Goal: Task Accomplishment & Management: Complete application form

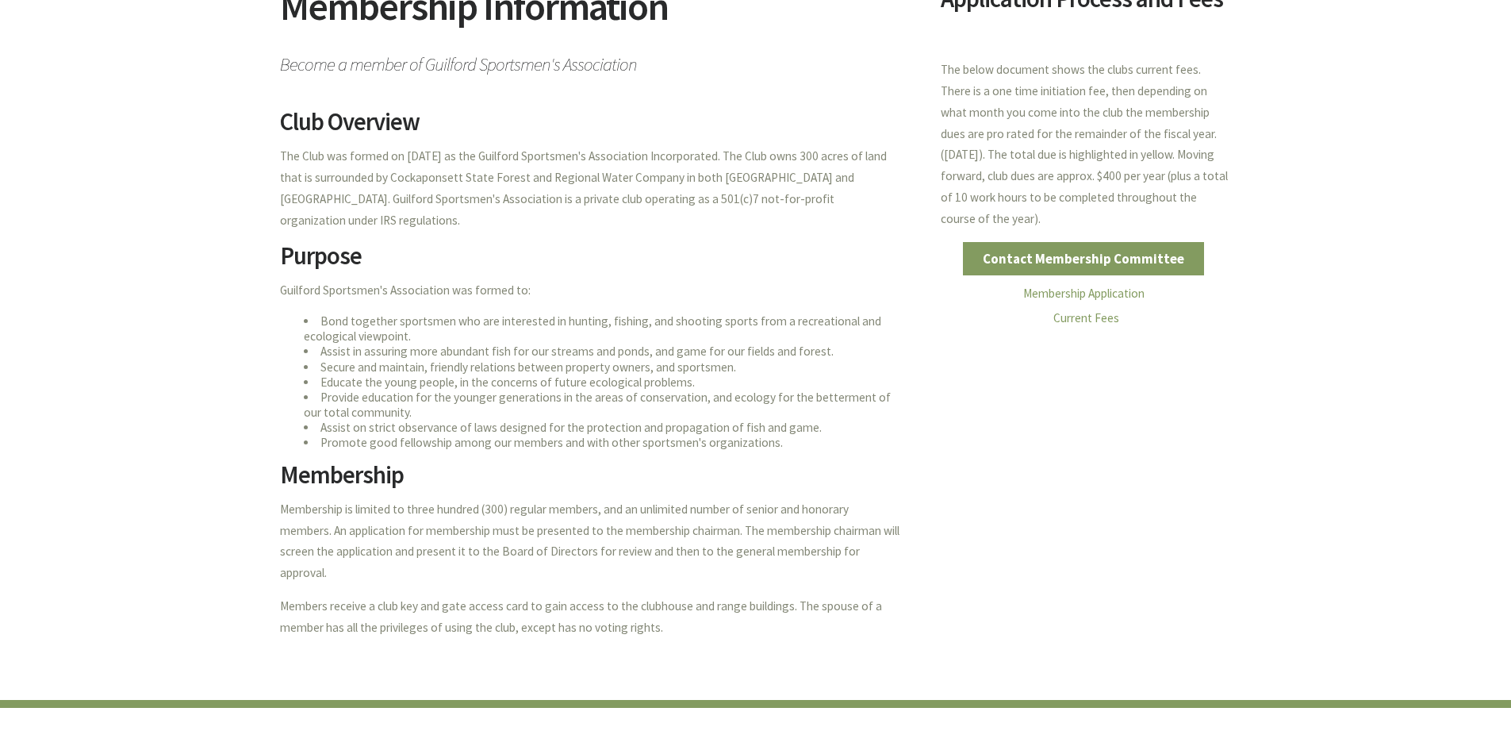
scroll to position [202, 0]
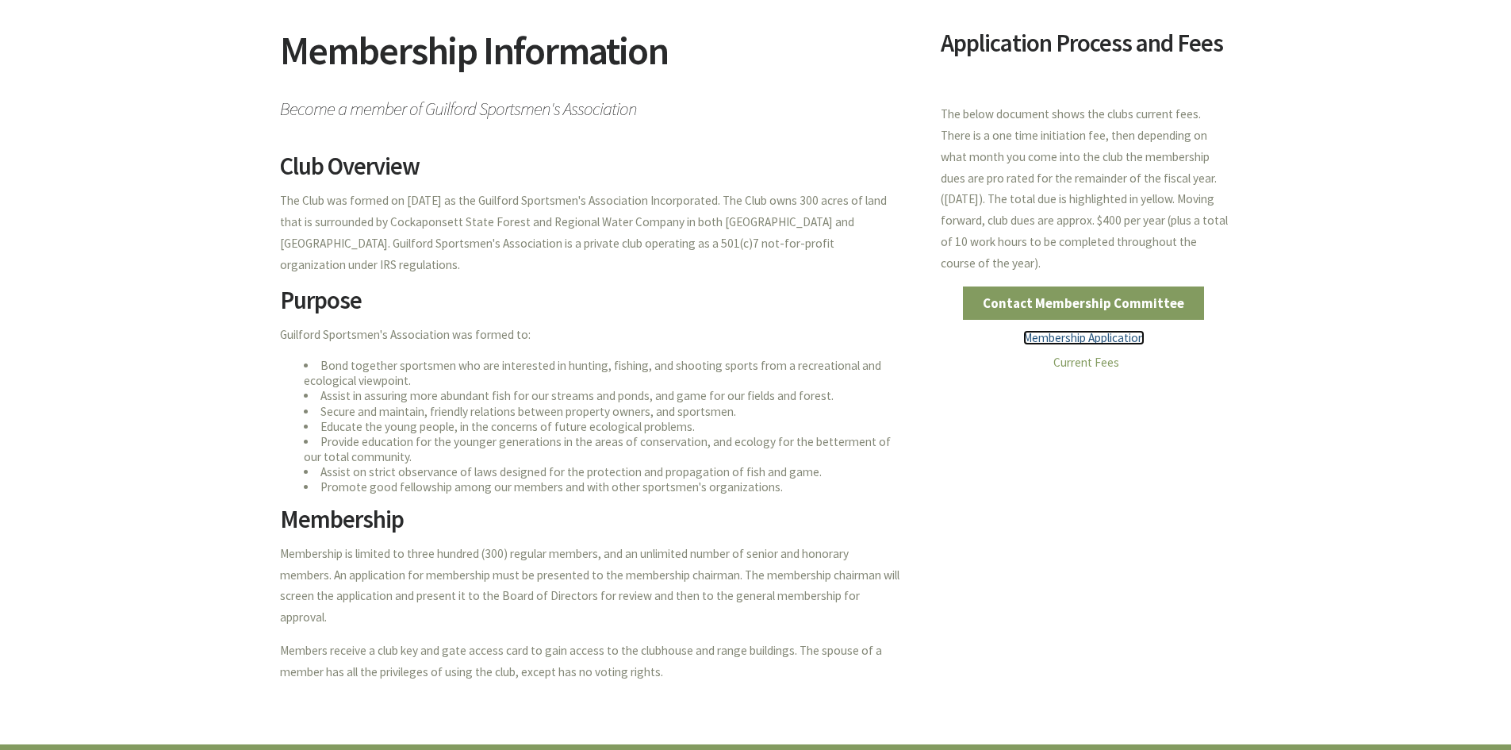
click at [1073, 339] on link "Membership Application" at bounding box center [1083, 337] width 121 height 15
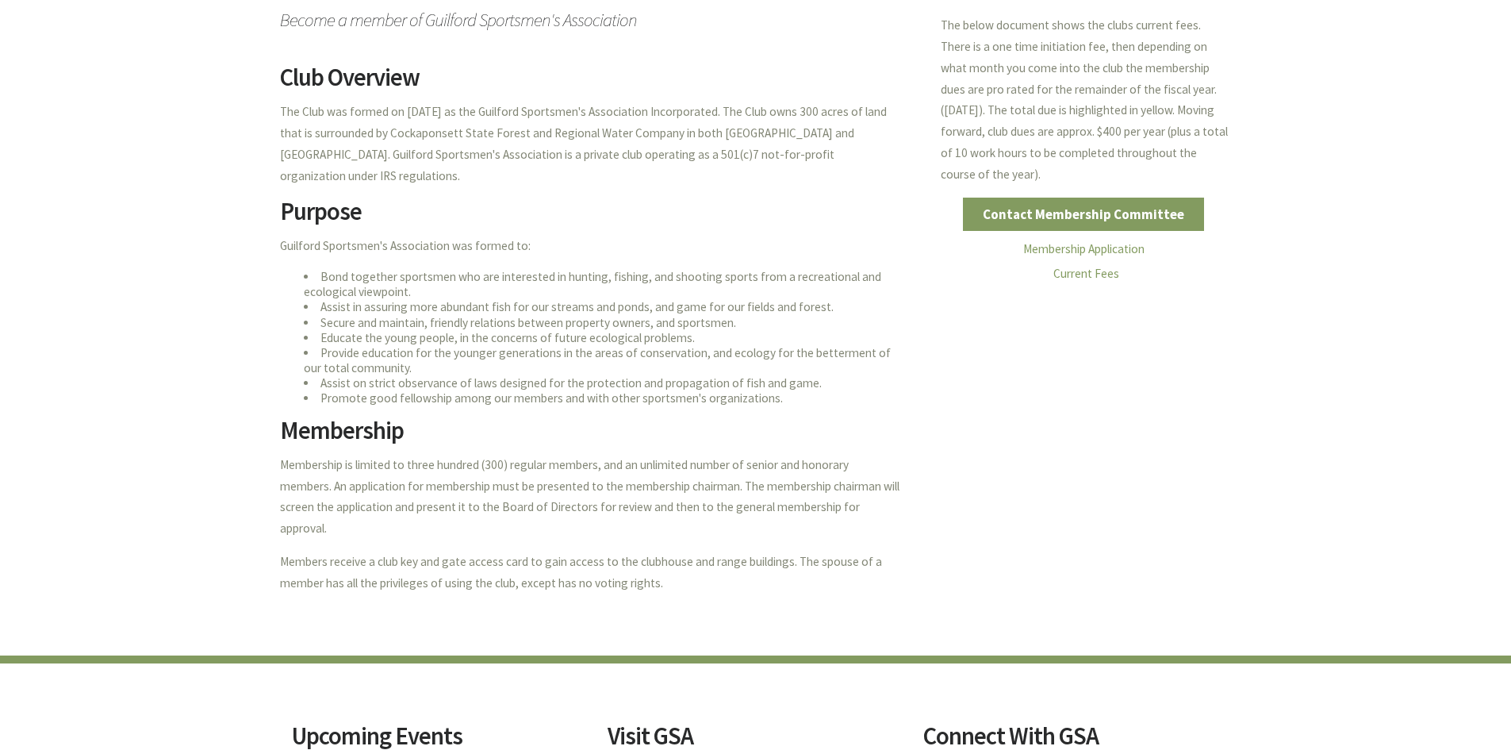
scroll to position [302, 0]
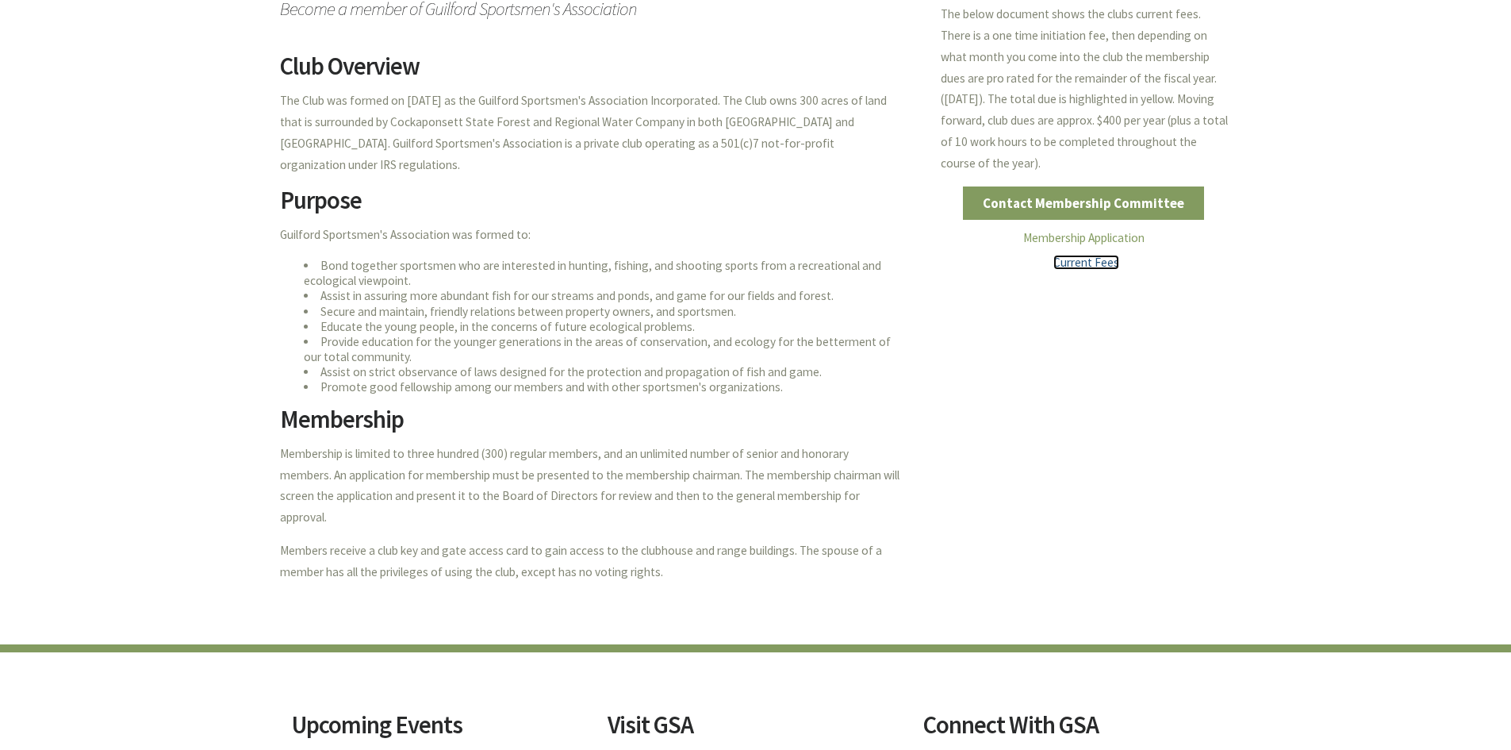
click at [1093, 264] on link "Current Fees" at bounding box center [1086, 262] width 66 height 15
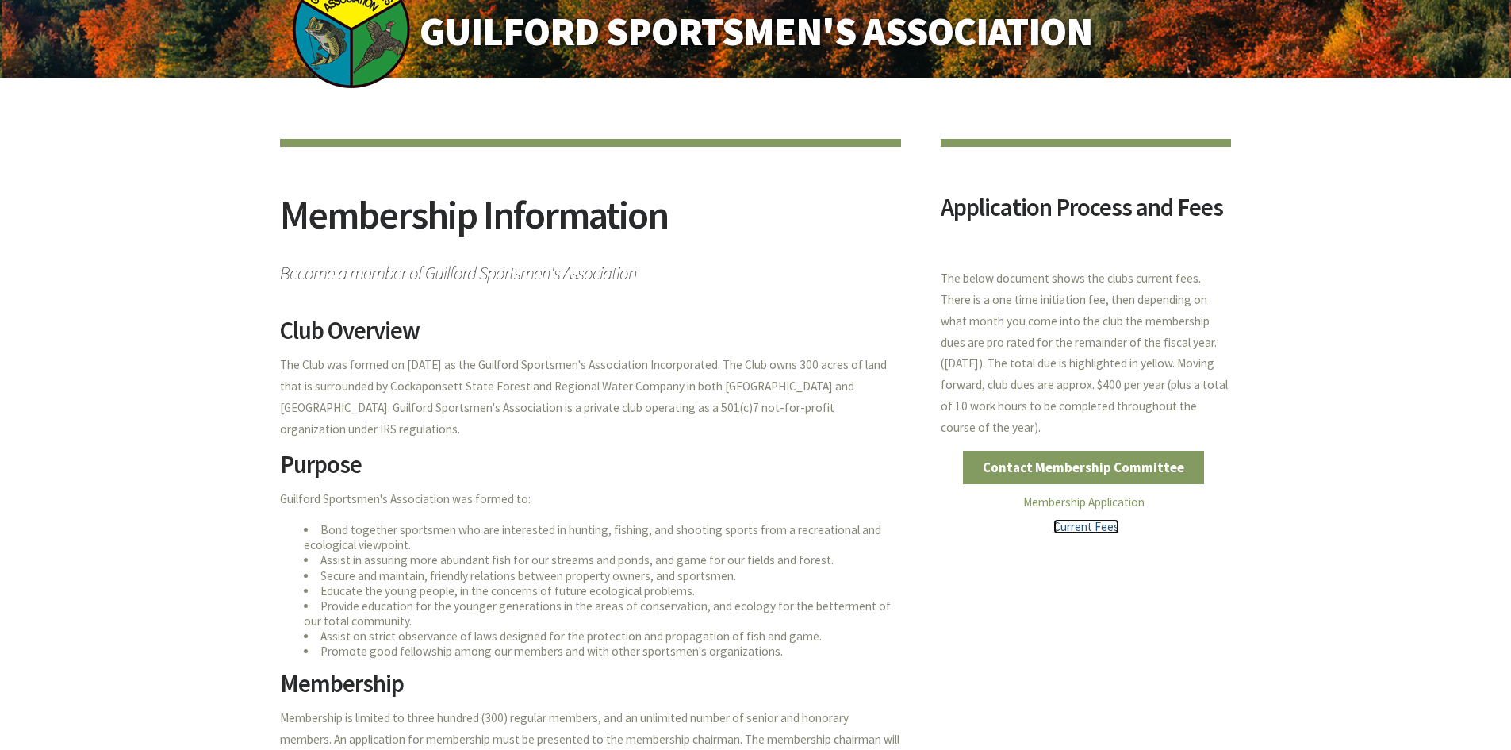
scroll to position [0, 0]
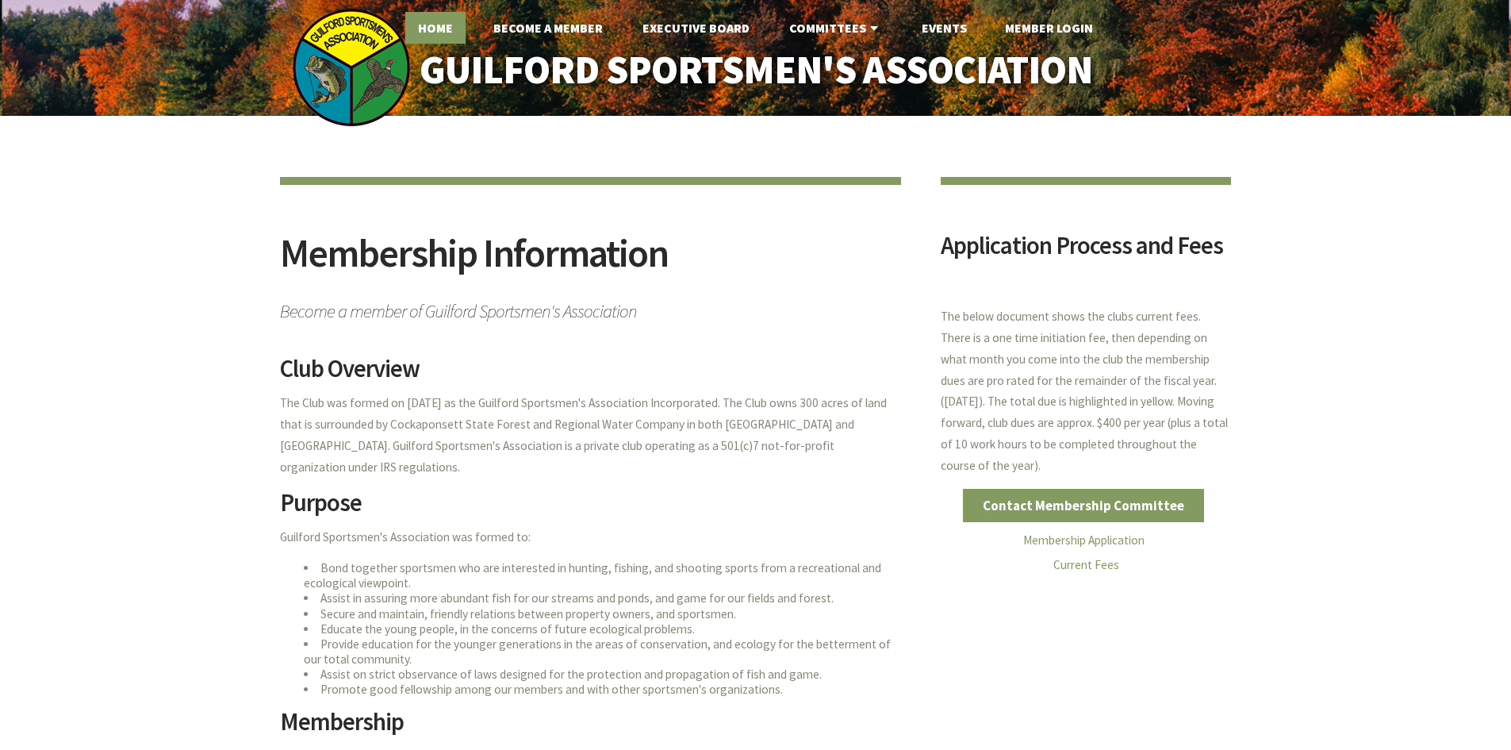
click at [430, 29] on link "Home" at bounding box center [435, 28] width 60 height 32
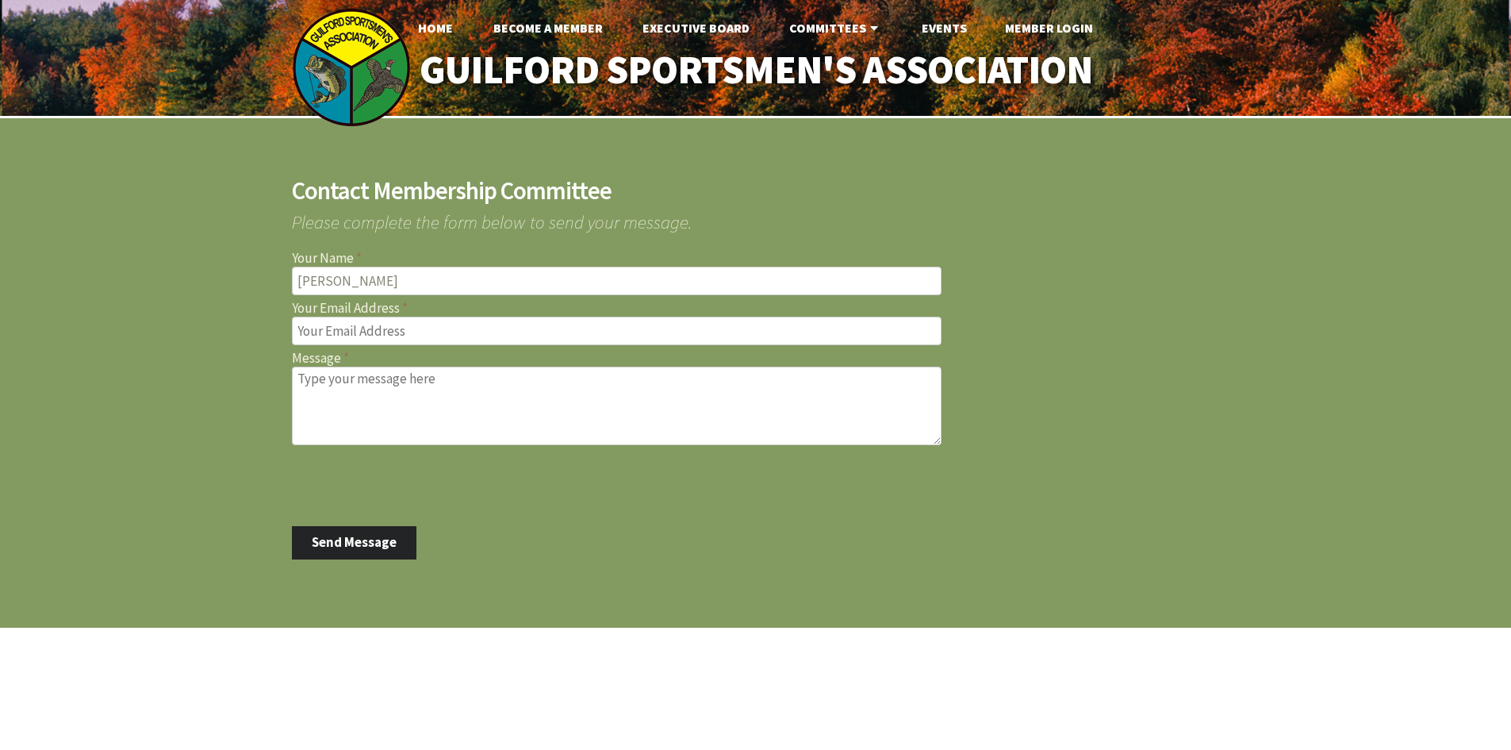
type input "Paul Parzych"
click at [371, 336] on input "Your Email Address" at bounding box center [617, 331] width 650 height 29
type input "shorelinerefuse@sbcglobal.net"
click at [363, 401] on textarea "Message" at bounding box center [617, 406] width 650 height 79
click at [482, 379] on textarea "I would like to schedule a tour. THanks" at bounding box center [617, 406] width 650 height 79
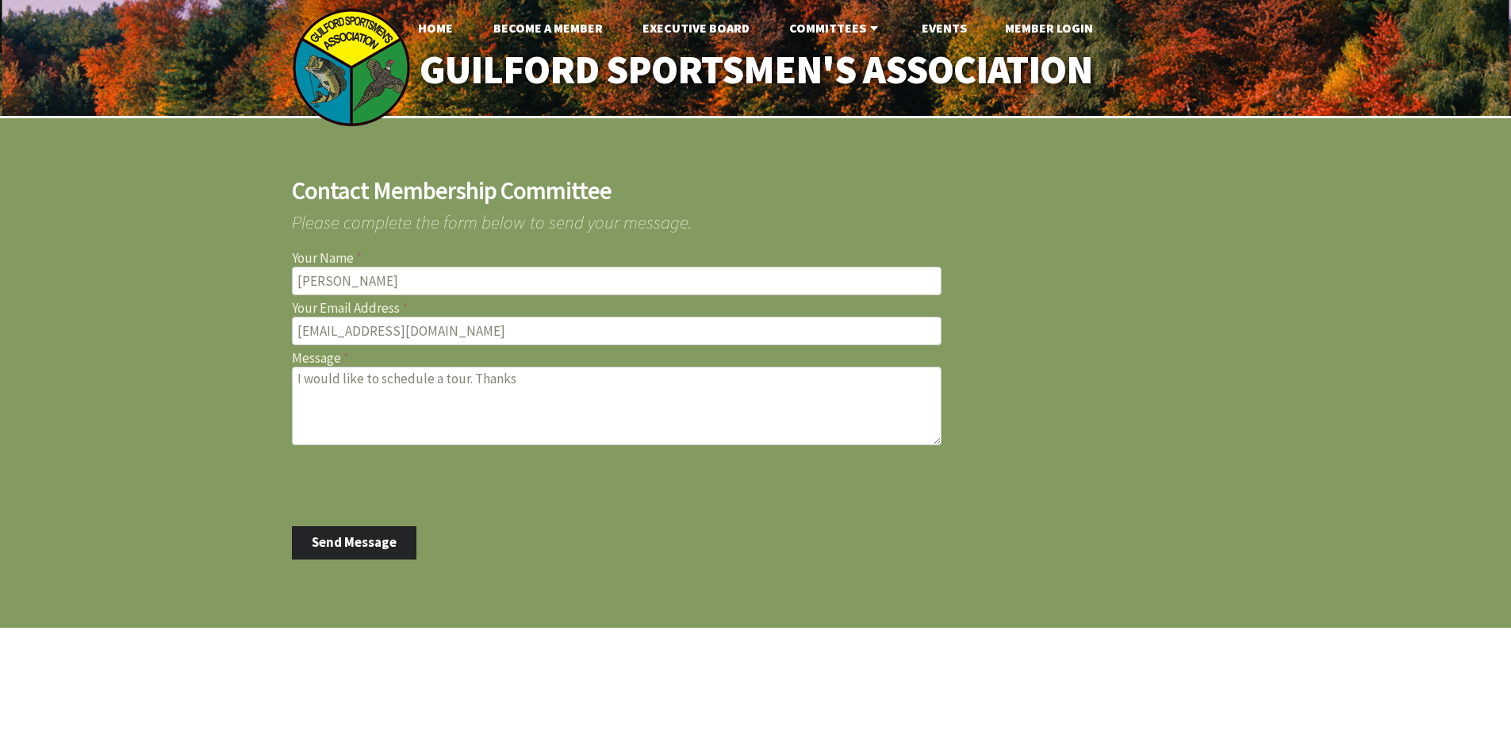
type textarea "I would like to schedule a tour. Thanks"
click at [354, 546] on button "Send Message" at bounding box center [354, 542] width 125 height 33
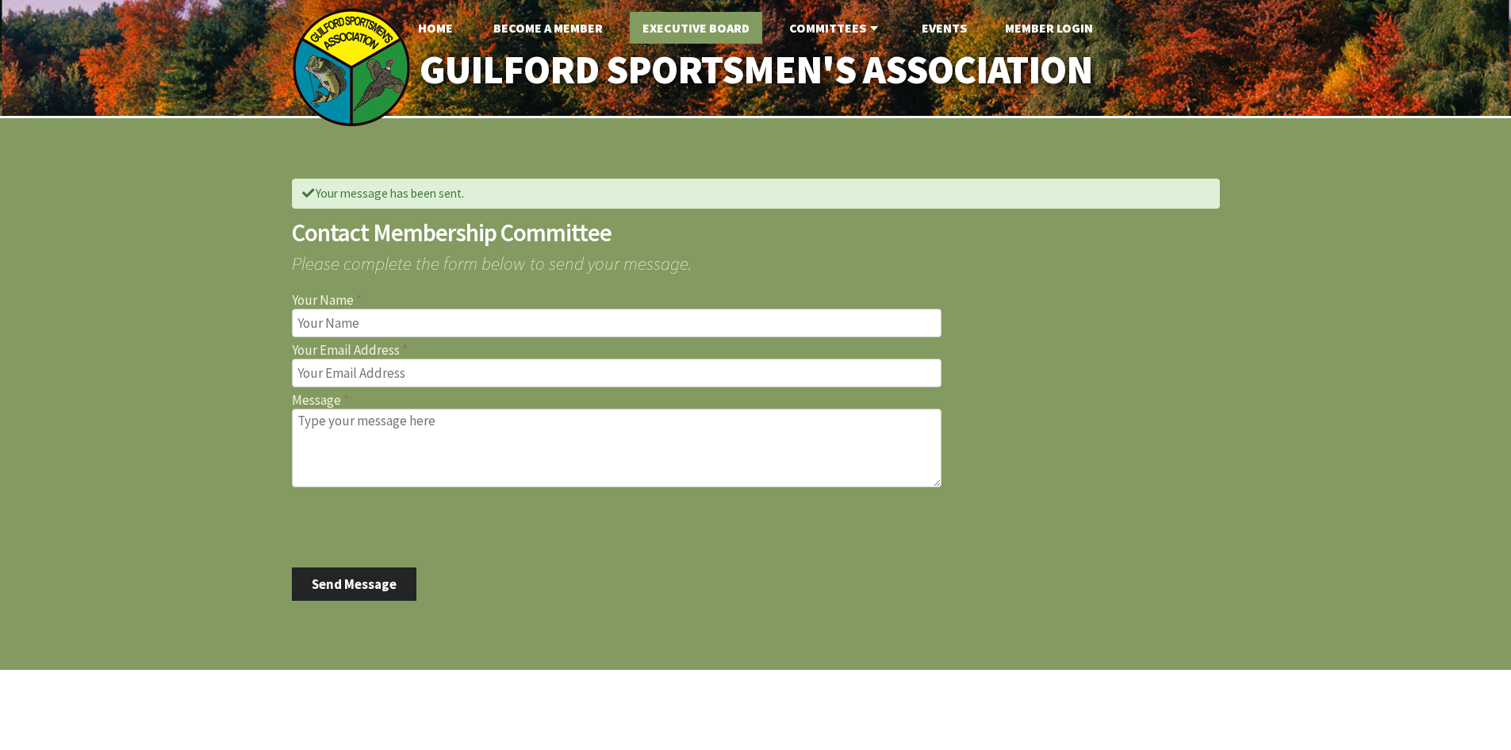
click at [726, 25] on link "Executive Board" at bounding box center [696, 28] width 132 height 32
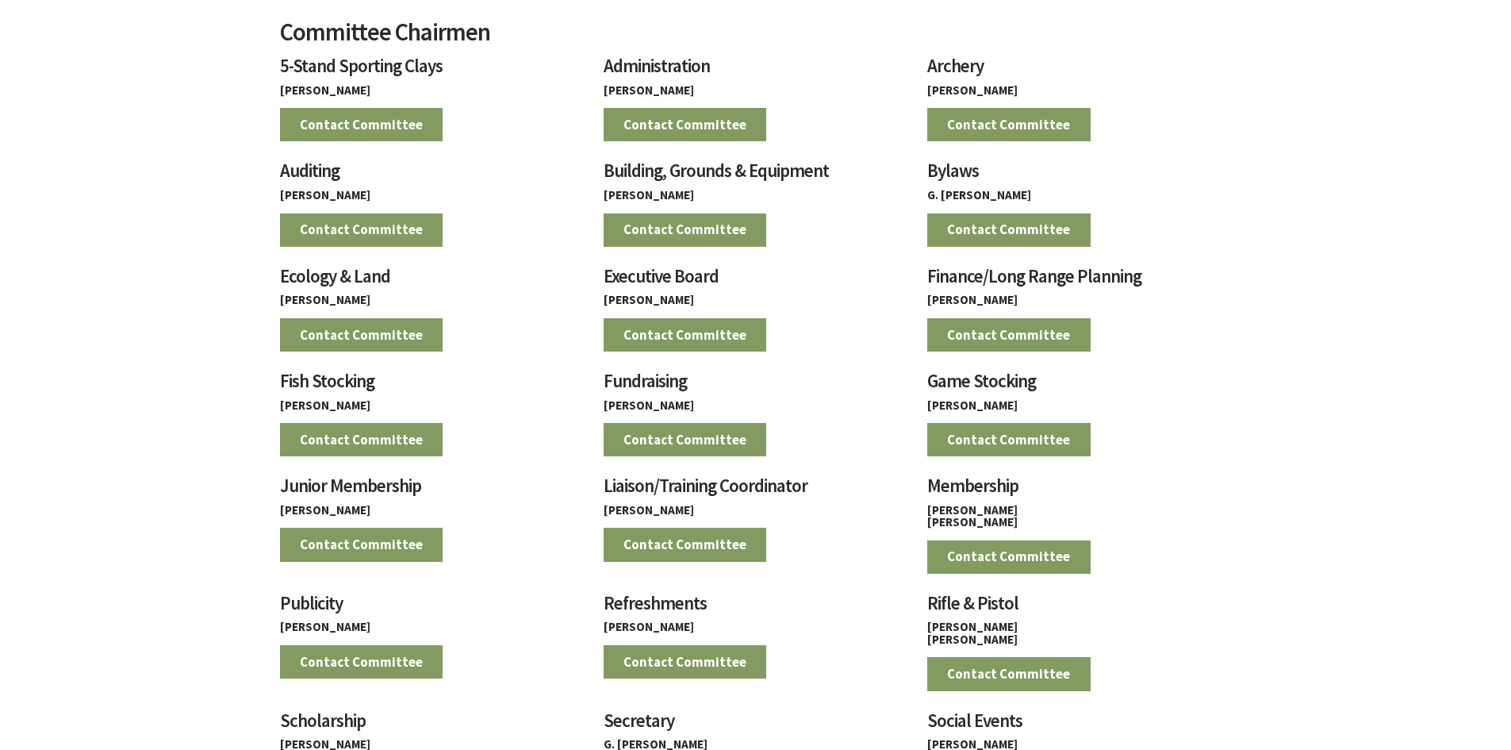
scroll to position [1042, 0]
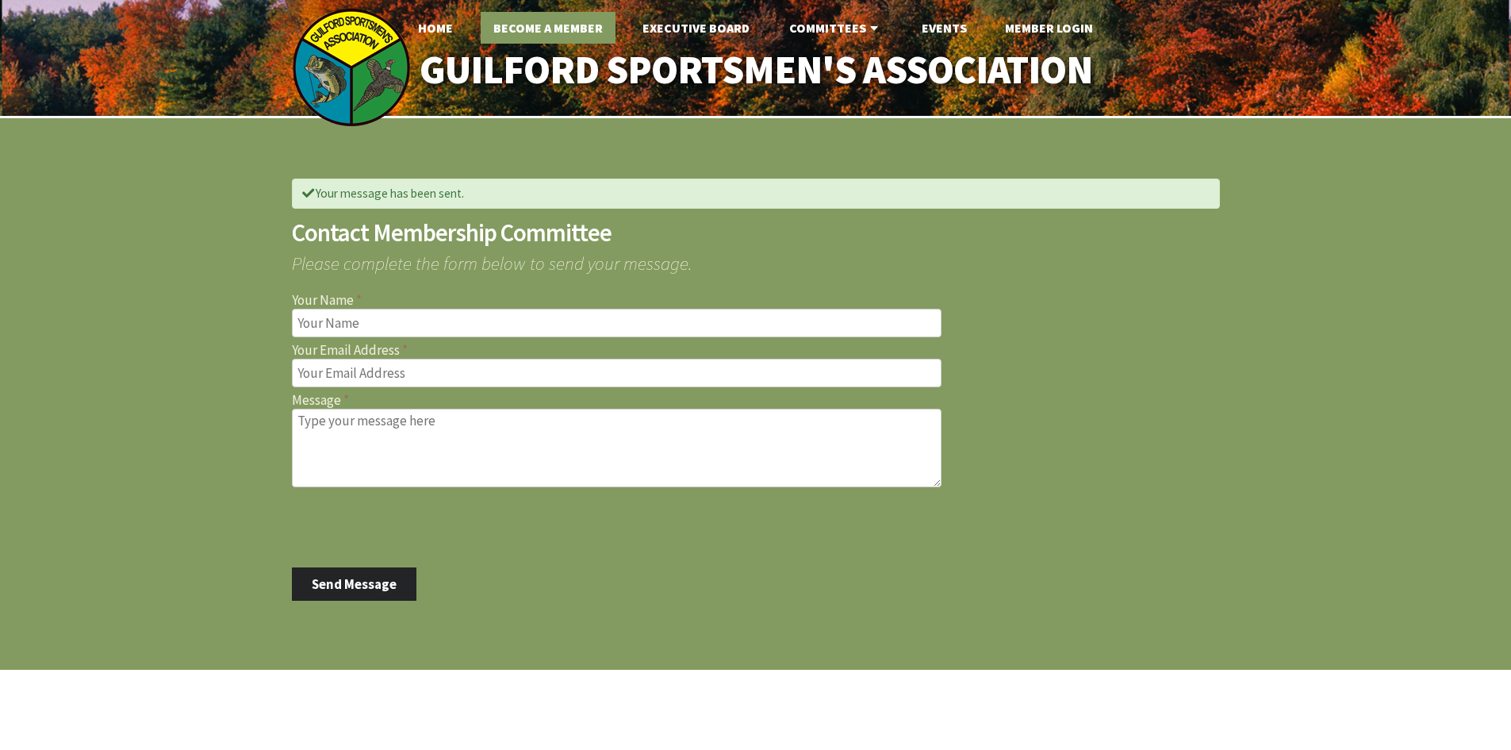
click at [555, 29] on link "Become A Member" at bounding box center [548, 28] width 135 height 32
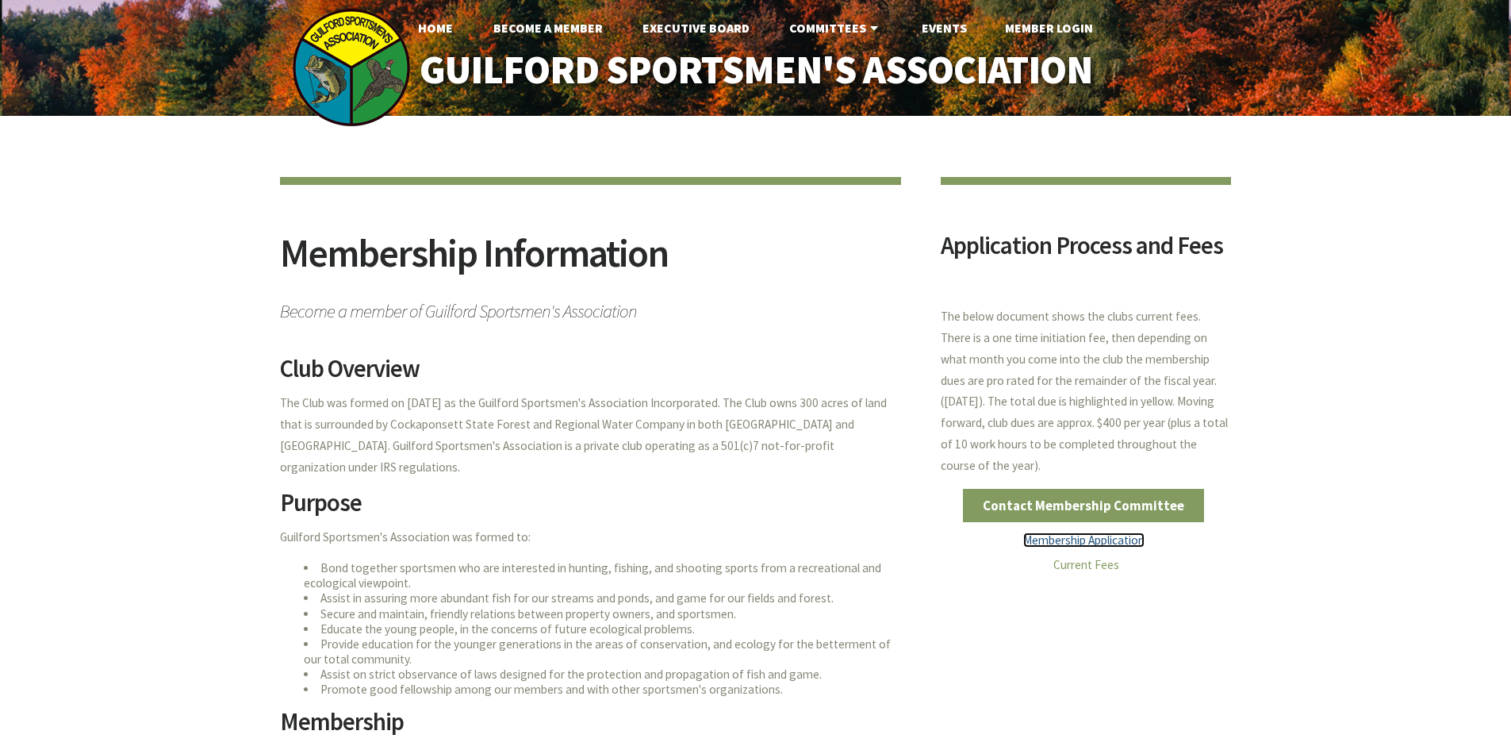
click at [1092, 546] on link "Membership Application" at bounding box center [1083, 539] width 121 height 15
click at [695, 25] on link "Executive Board" at bounding box center [696, 28] width 132 height 32
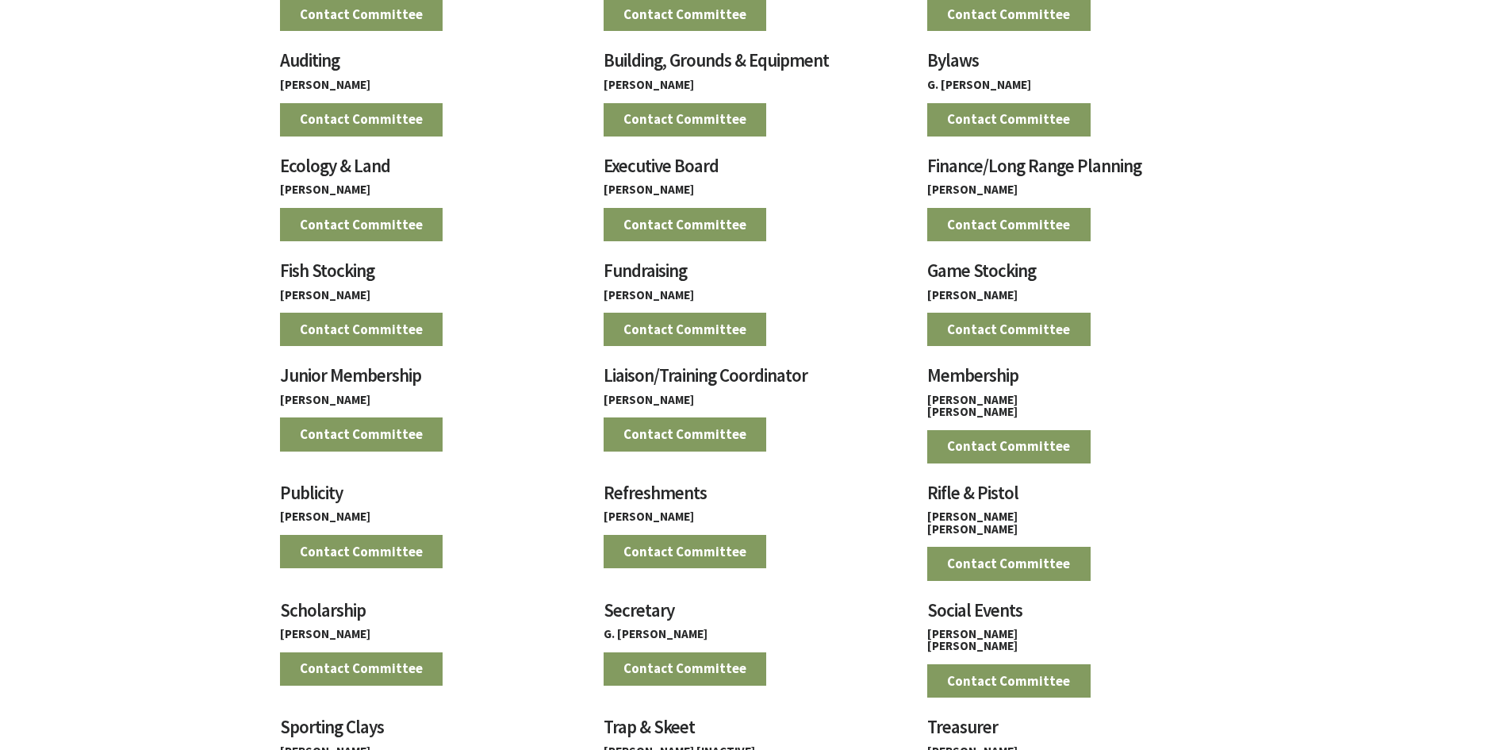
scroll to position [1161, 0]
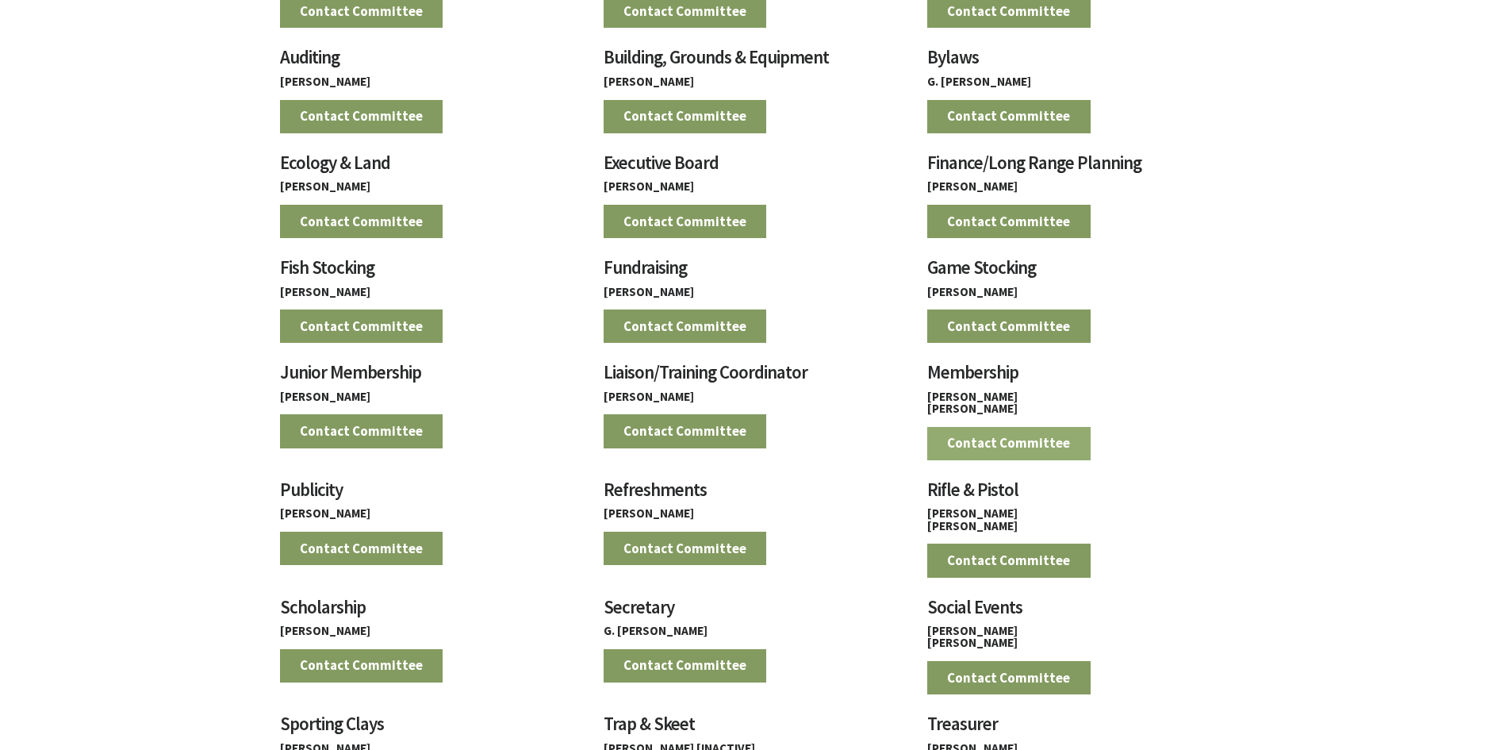
click at [1009, 450] on link "Contact Committee" at bounding box center [1008, 443] width 163 height 33
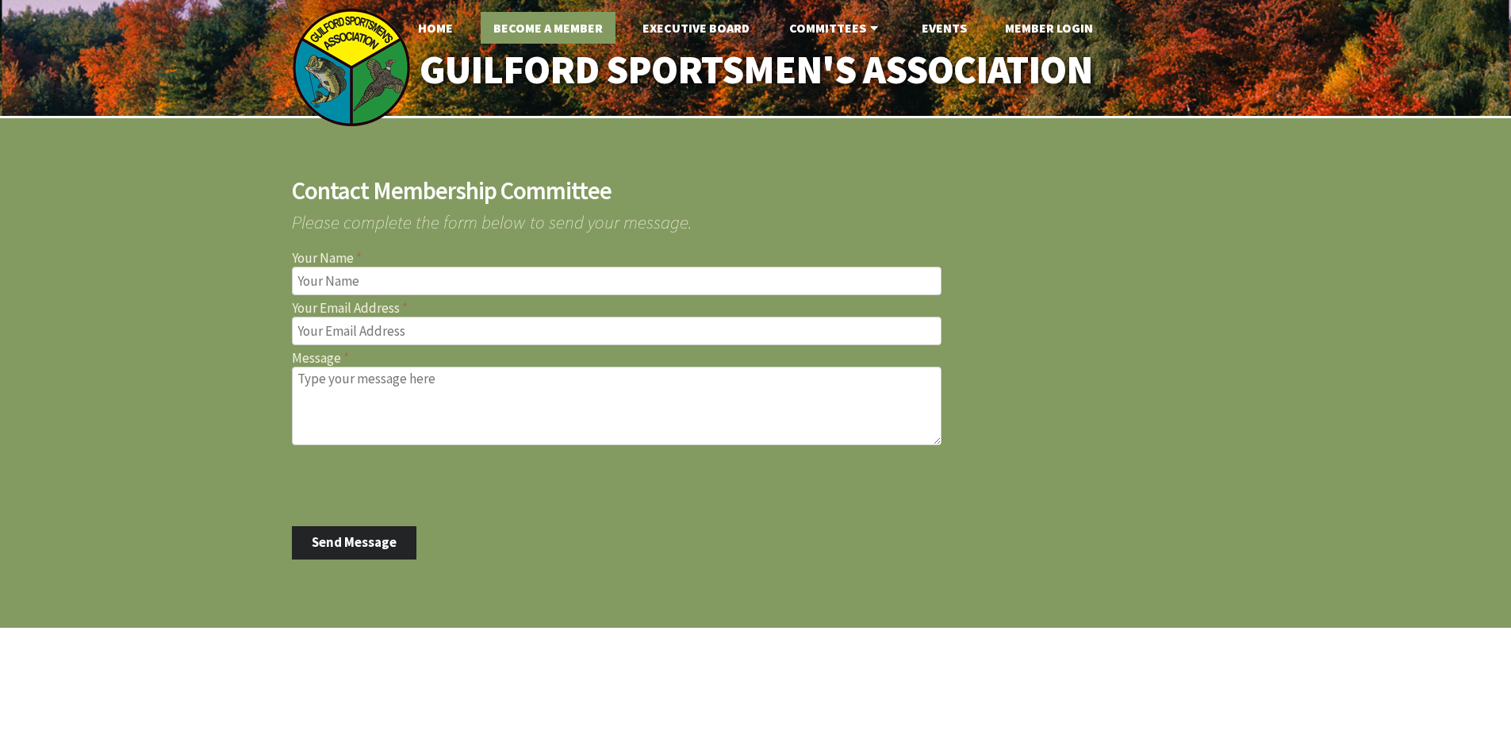
click at [532, 21] on link "Become A Member" at bounding box center [548, 28] width 135 height 32
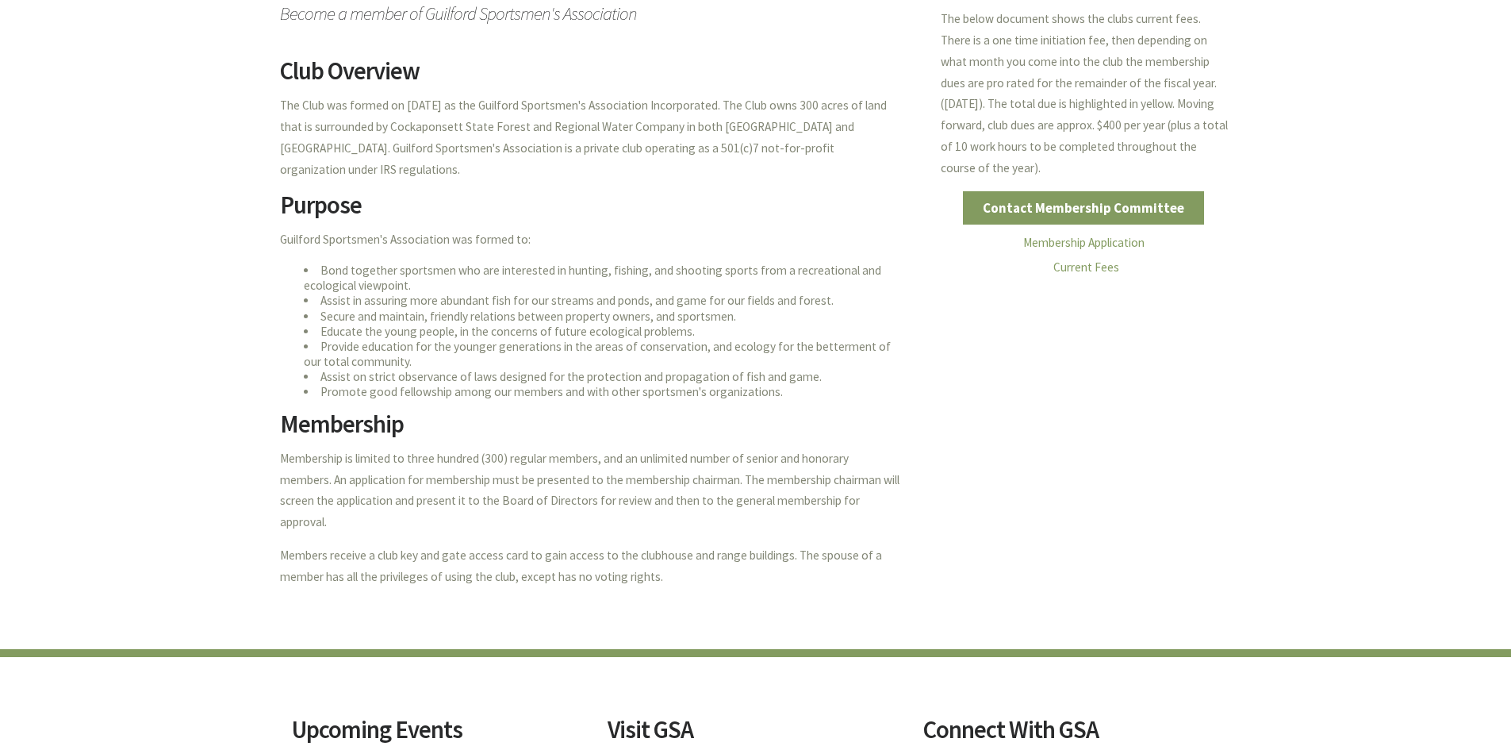
scroll to position [313, 0]
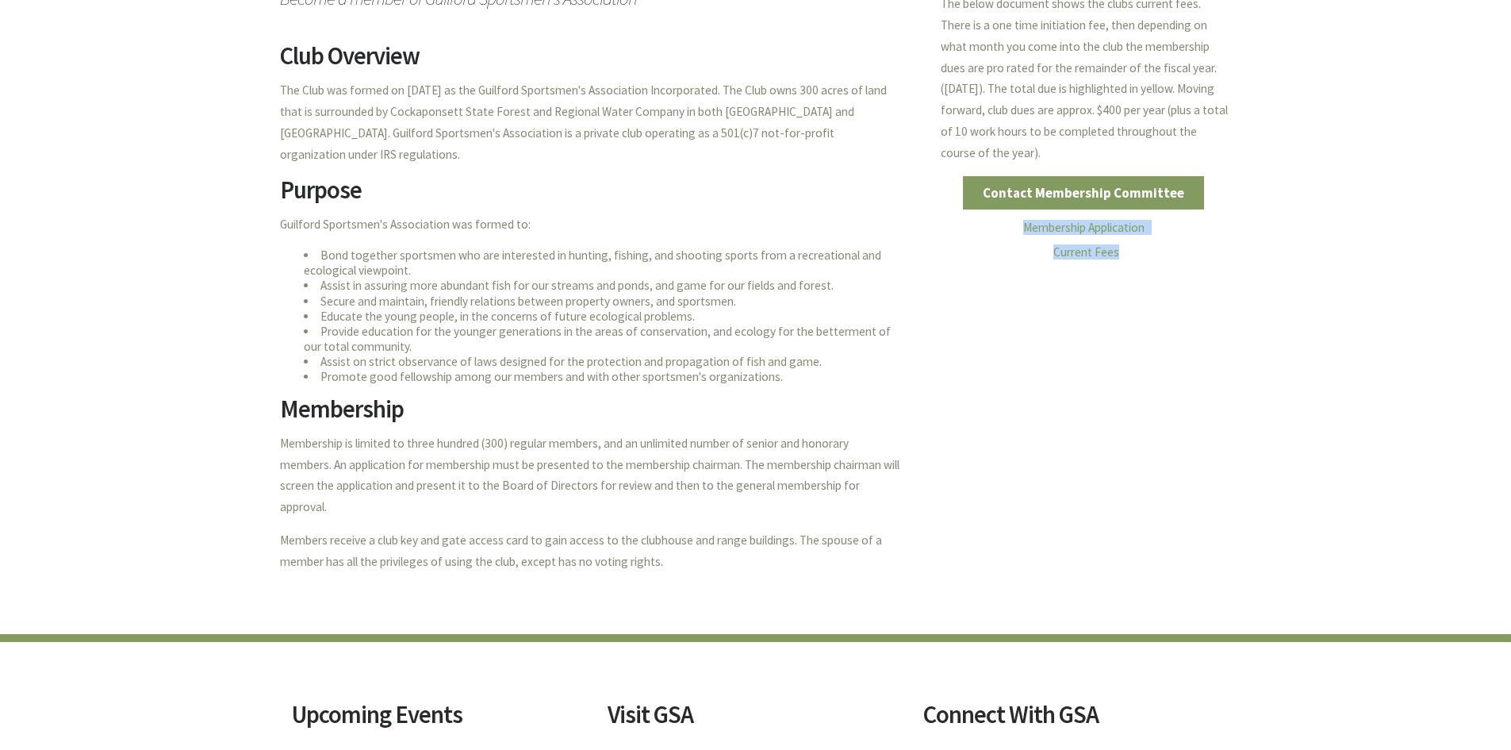
drag, startPoint x: 1508, startPoint y: 209, endPoint x: 1512, endPoint y: 255, distance: 46.2
click at [1510, 255] on html "Home Become A Member Executive Board Committees Archery Fish Stocking Game Stoc…" at bounding box center [755, 406] width 1511 height 1438
click at [1345, 236] on div "Membership Information Become a member of Guilford Sportsmen's Association Club…" at bounding box center [755, 218] width 1511 height 831
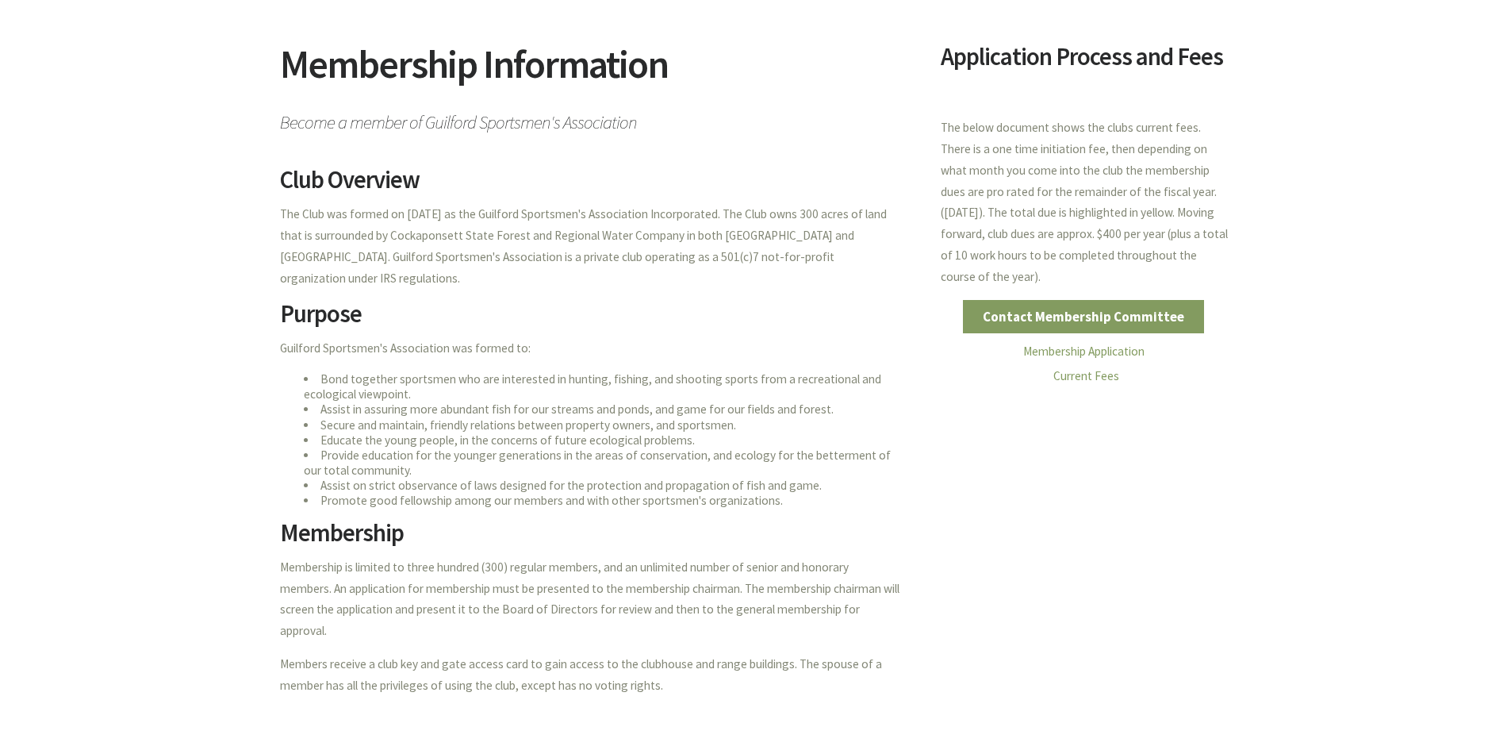
scroll to position [0, 0]
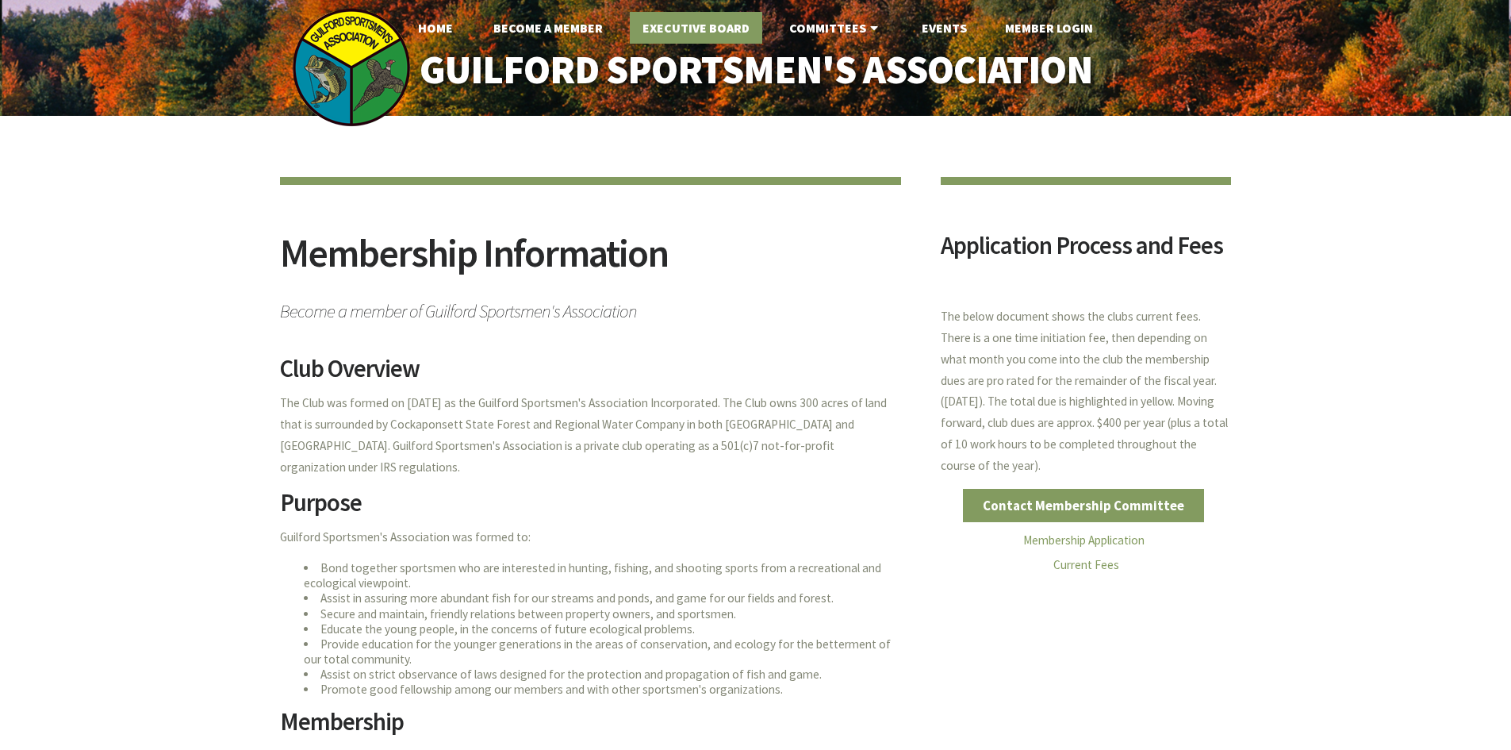
click at [700, 31] on link "Executive Board" at bounding box center [696, 28] width 132 height 32
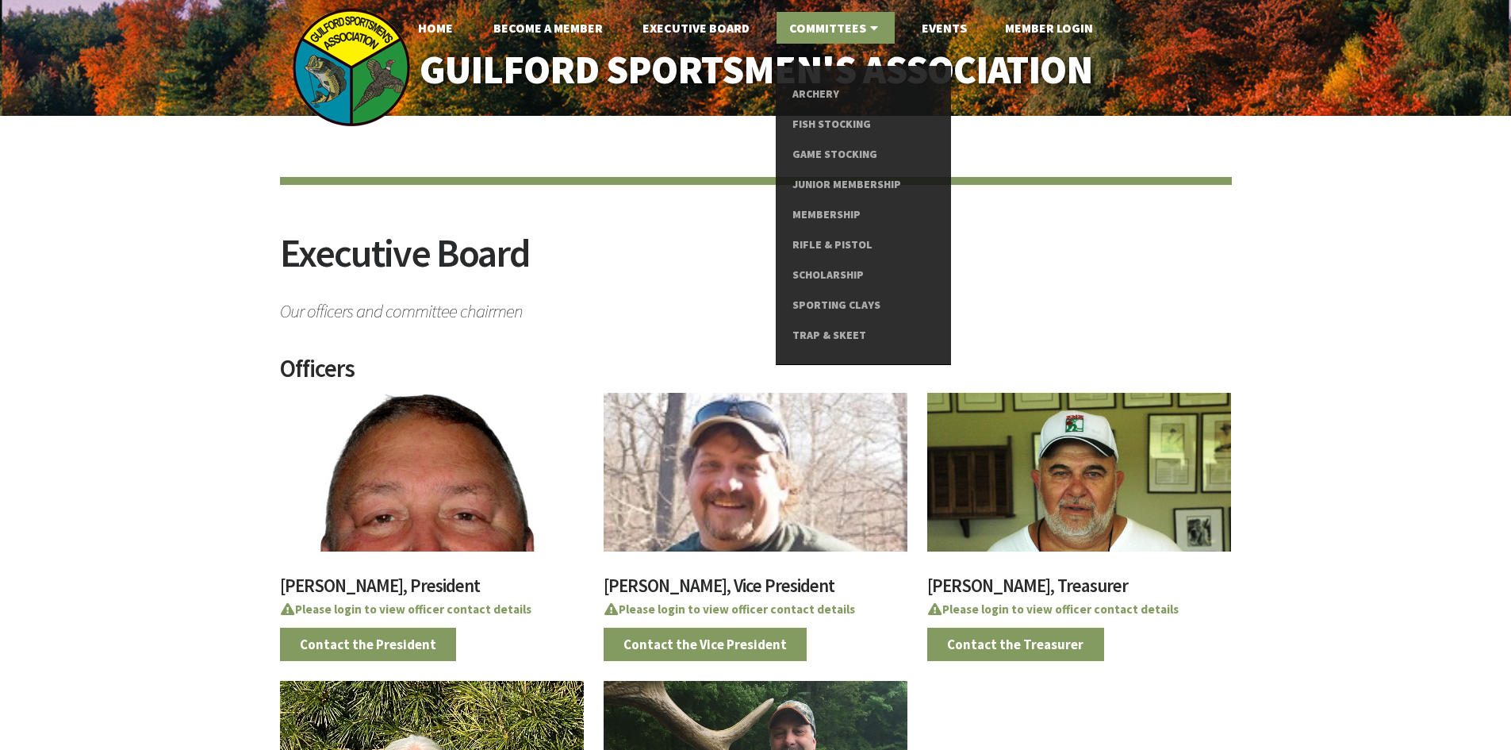
click at [831, 25] on link "Committees" at bounding box center [836, 28] width 118 height 32
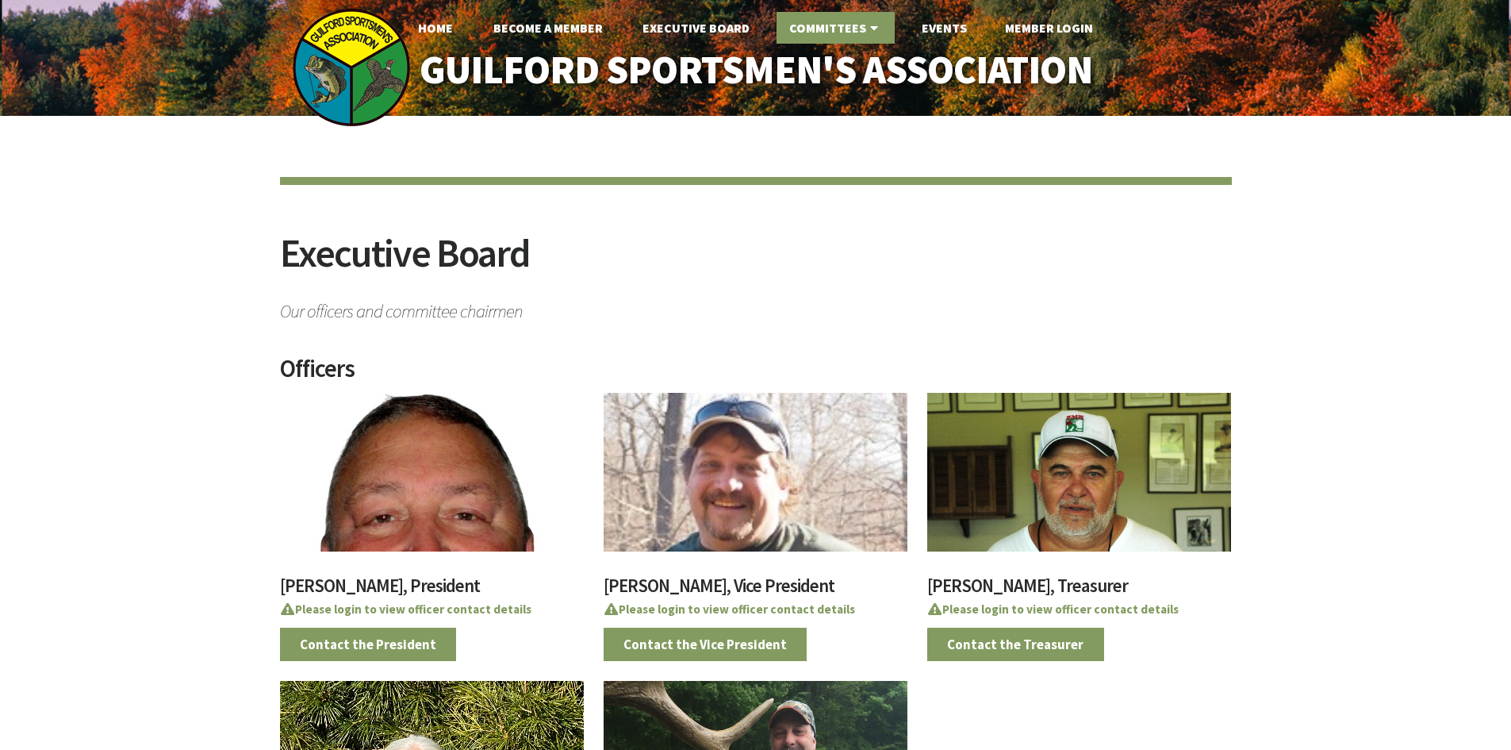
click at [870, 29] on icon at bounding box center [874, 27] width 16 height 13
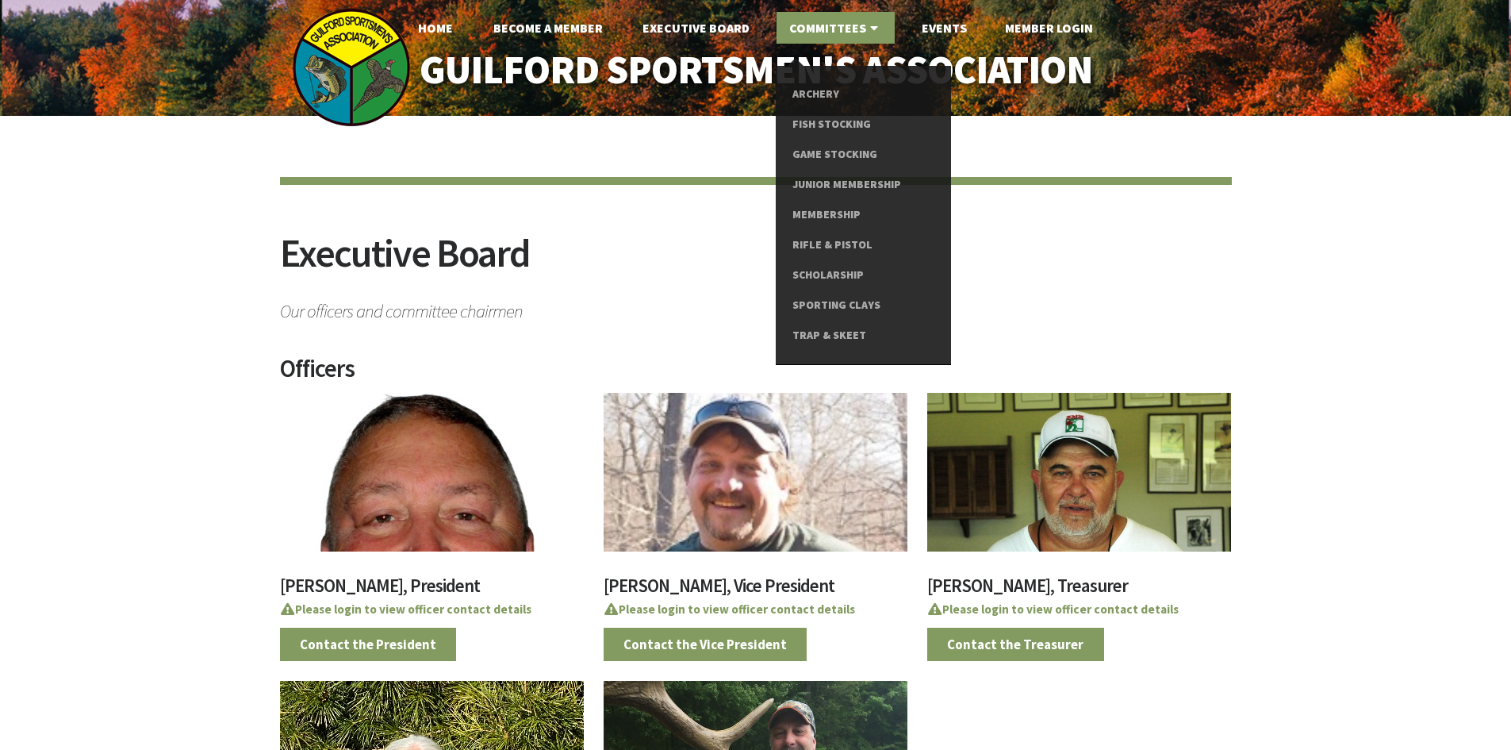
click at [867, 25] on icon at bounding box center [874, 27] width 16 height 13
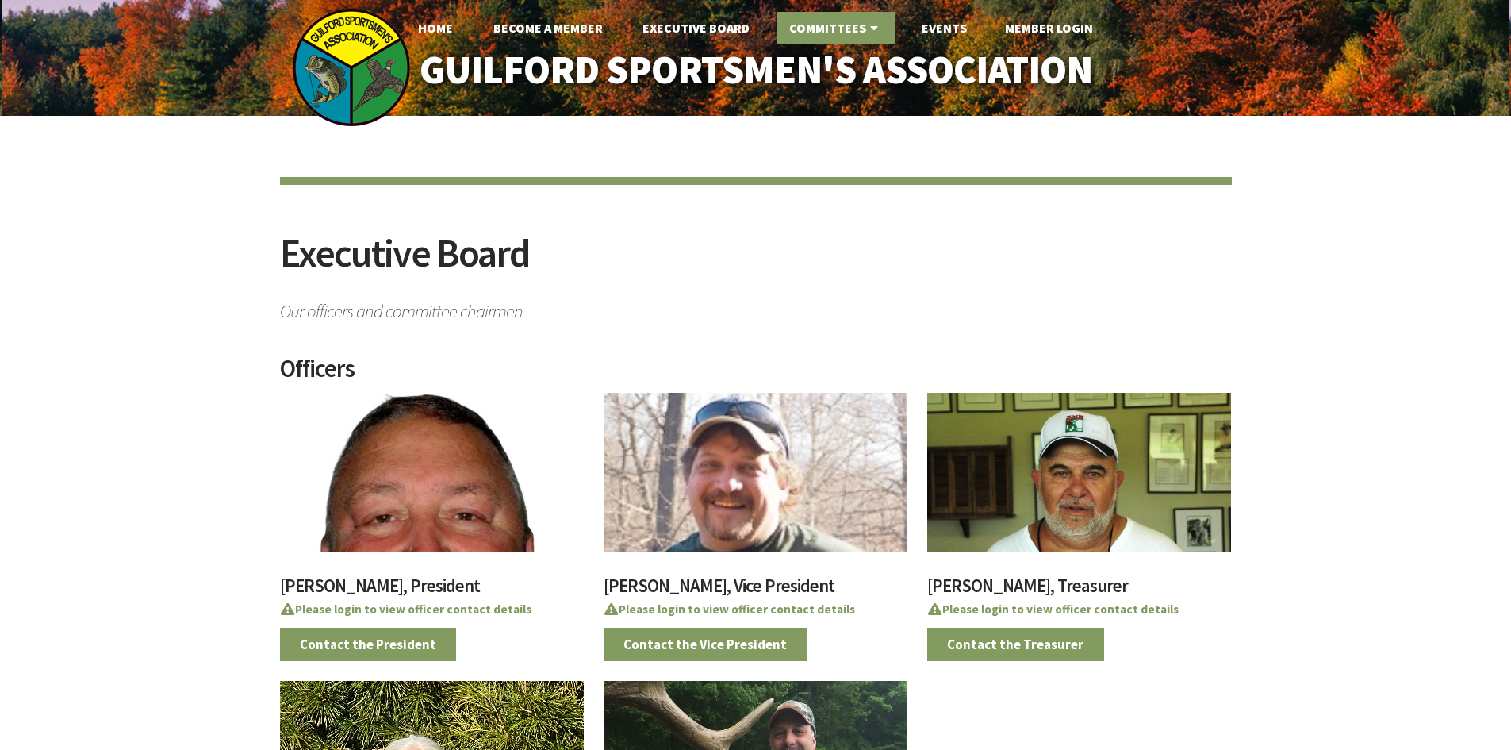
click at [867, 25] on icon at bounding box center [874, 27] width 16 height 13
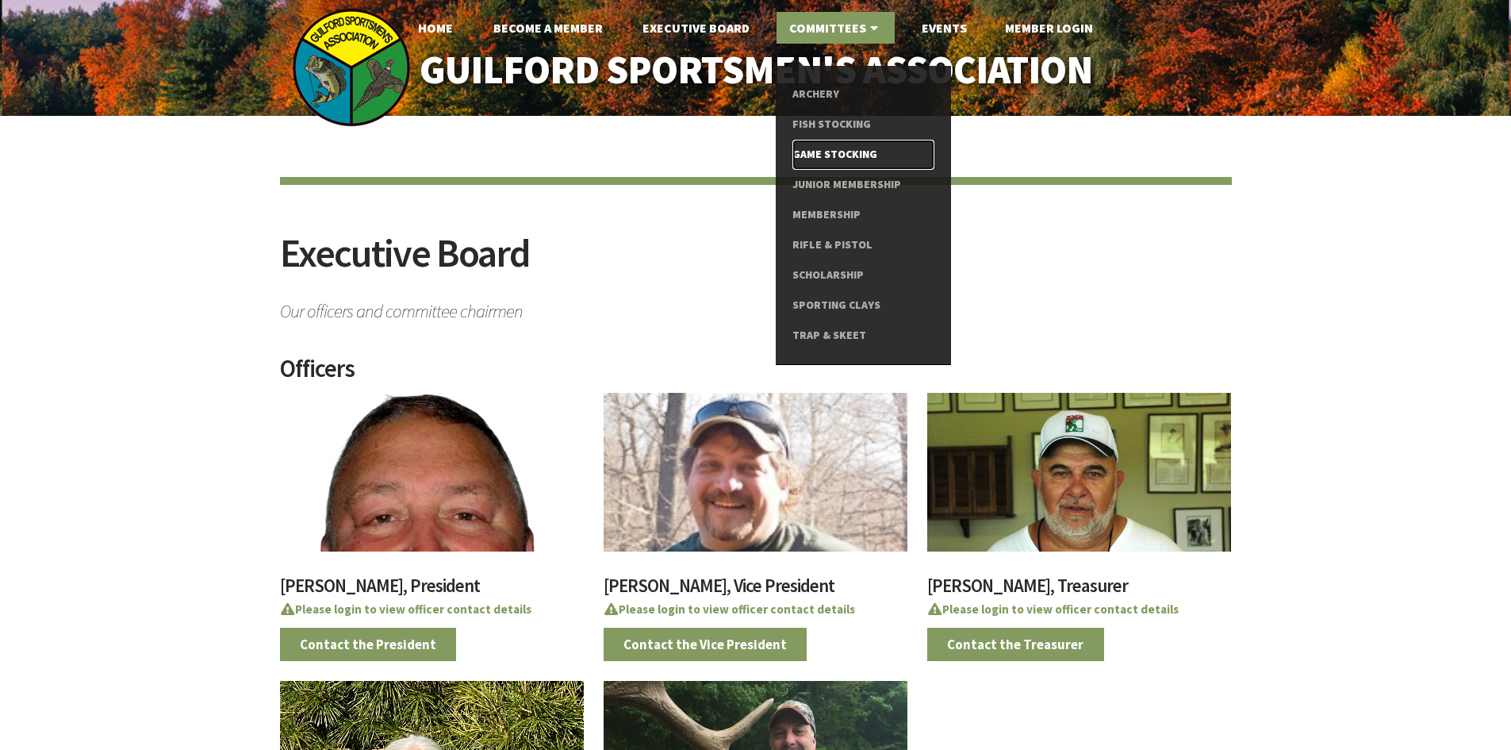
click at [842, 150] on link "Game Stocking" at bounding box center [864, 155] width 142 height 30
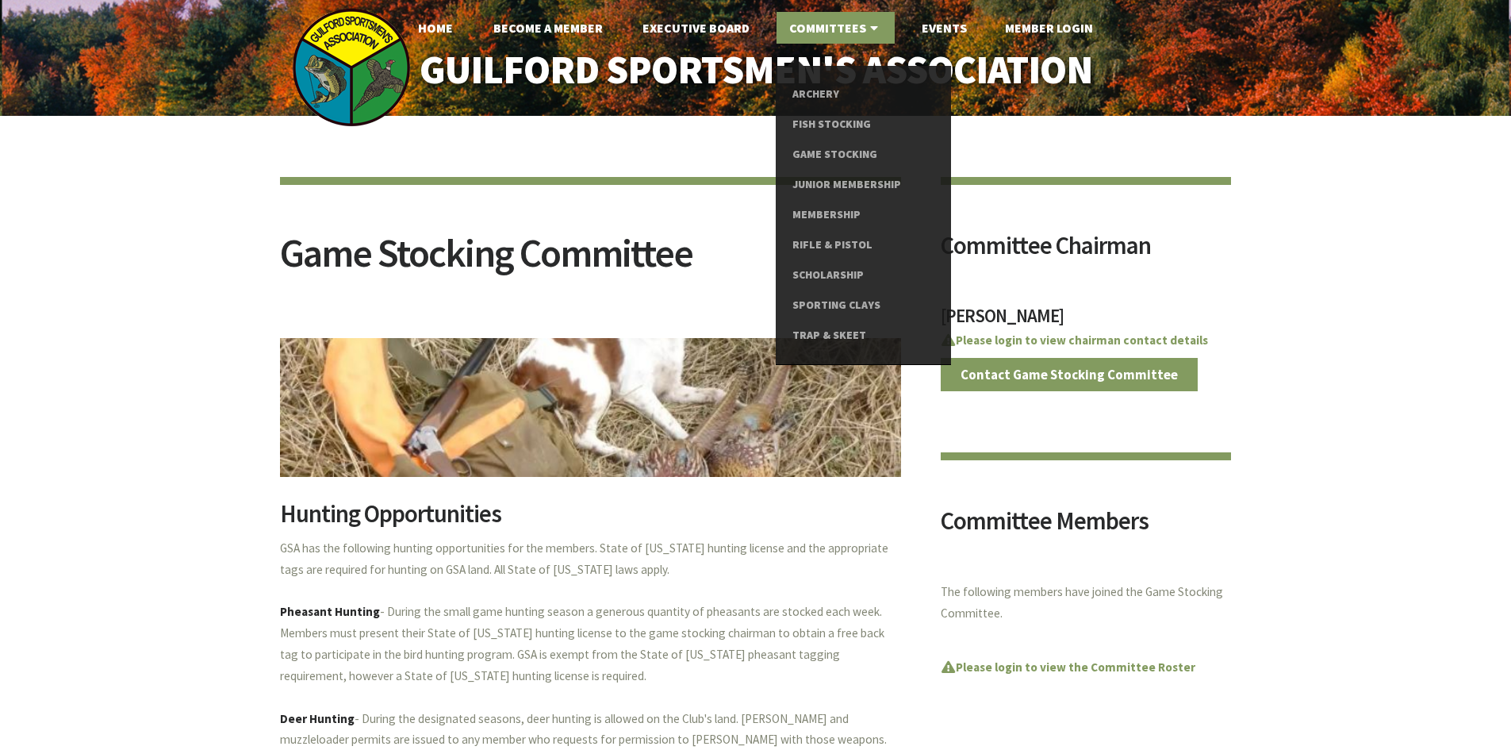
click at [854, 31] on link "Committees" at bounding box center [836, 28] width 118 height 32
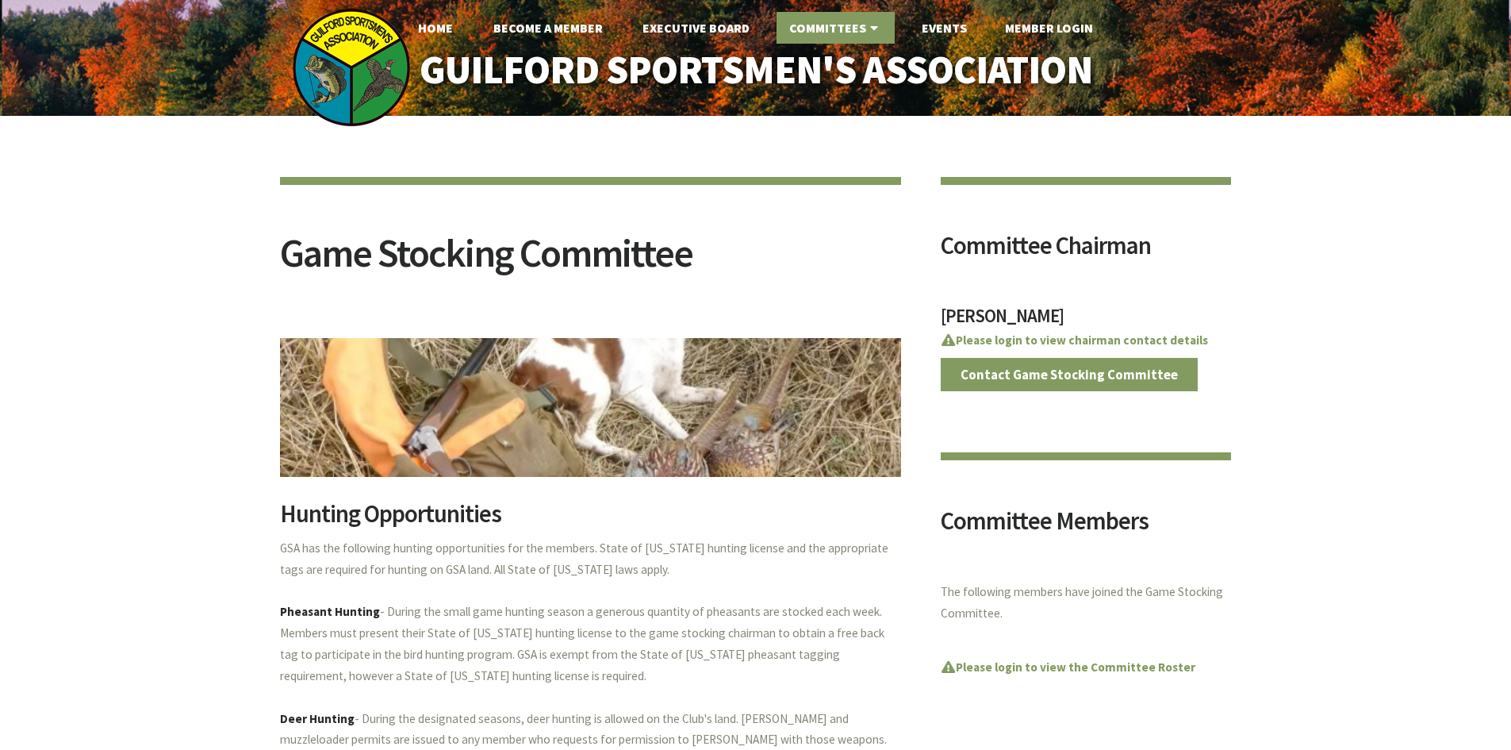
click at [854, 31] on link "Committees" at bounding box center [836, 28] width 118 height 32
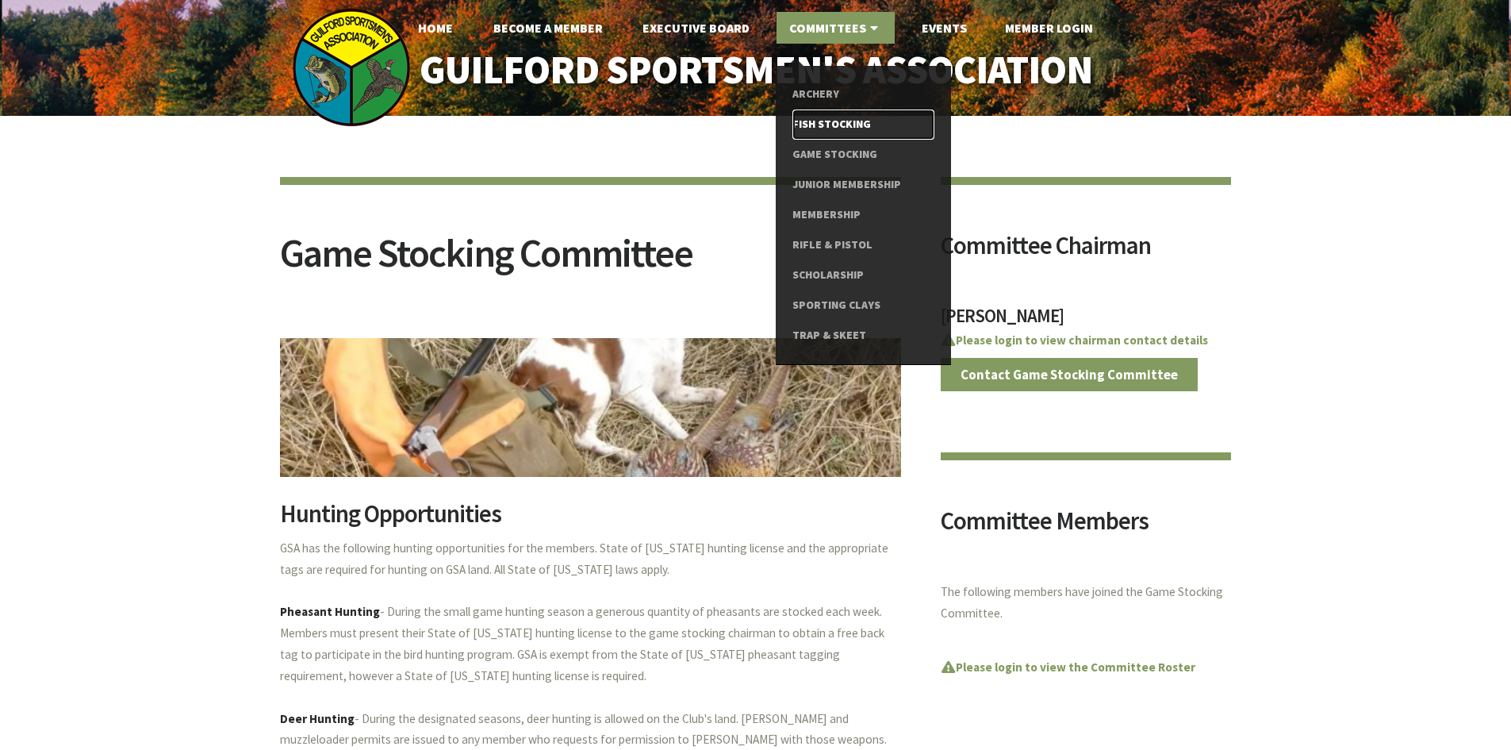
click at [831, 124] on link "Fish Stocking" at bounding box center [864, 124] width 142 height 30
